Goal: Navigation & Orientation: Find specific page/section

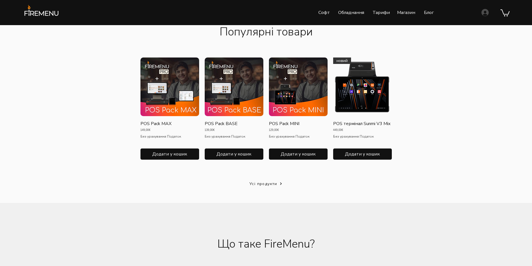
scroll to position [866, 0]
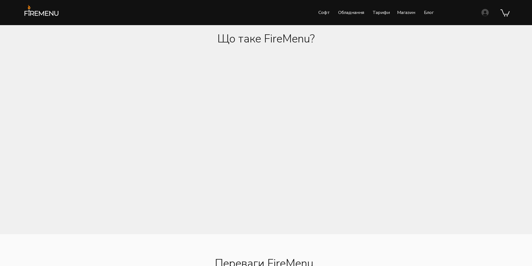
click at [55, 102] on div at bounding box center [266, 116] width 532 height 237
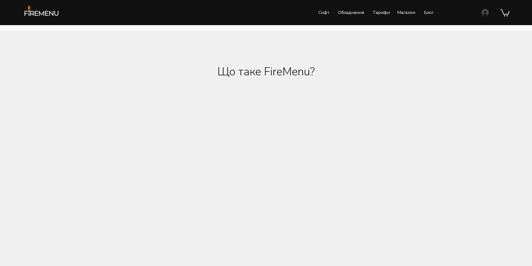
scroll to position [978, 0]
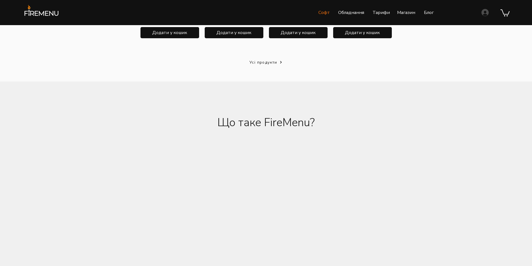
click at [328, 13] on p "Софт" at bounding box center [324, 13] width 17 height 14
click at [352, 12] on p "Обладнання" at bounding box center [352, 13] width 32 height 14
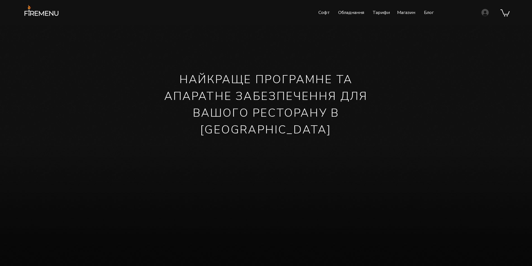
scroll to position [0, 0]
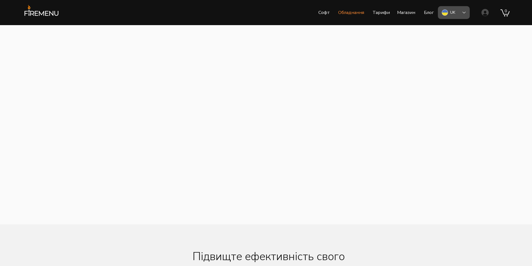
click at [467, 11] on div "UK" at bounding box center [454, 12] width 32 height 13
click at [357, 52] on img "main content" at bounding box center [266, 125] width 532 height 200
click at [426, 14] on p "Блог" at bounding box center [428, 13] width 15 height 14
